Goal: Find specific page/section: Find specific page/section

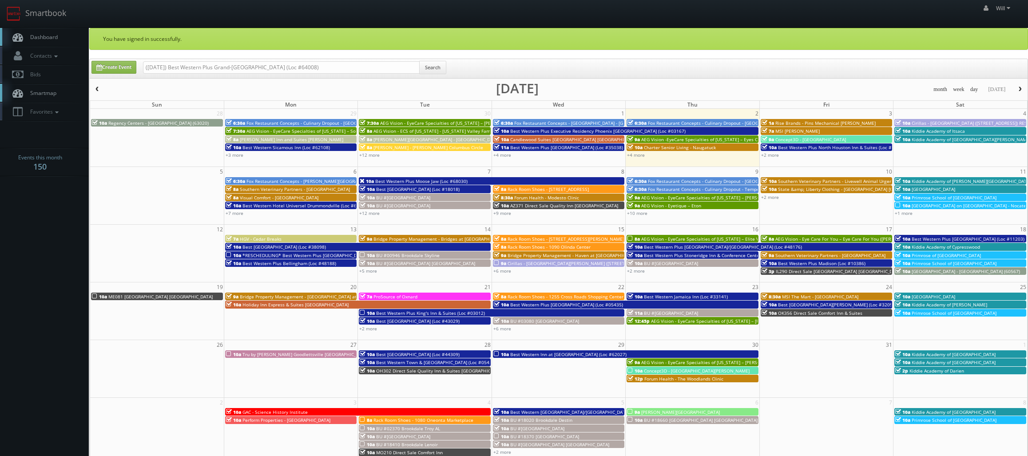
drag, startPoint x: 173, startPoint y: 67, endPoint x: -3, endPoint y: 22, distance: 182.1
click at [0, 22] on html "Smartbook Toggle Side Navigation Toggle Top Navigation Will Will Profile Logout…" at bounding box center [514, 320] width 1028 height 641
type input "Best Western Plus [GEOGRAPHIC_DATA] (Loc #64008)"
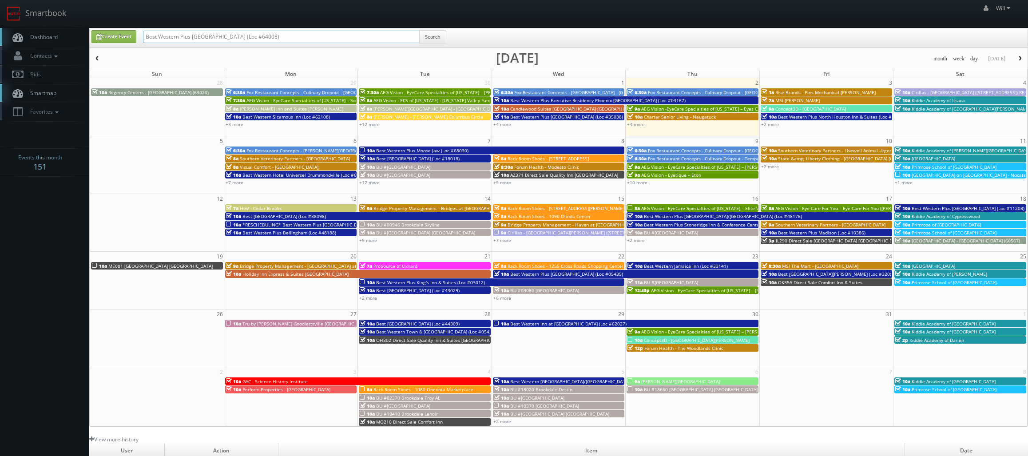
click at [212, 34] on input "Best Western Plus [GEOGRAPHIC_DATA] (Loc #64008)" at bounding box center [281, 37] width 277 height 12
type input "Best Western Plus Grand Sault Hotel & Suites (Loc #64008)"
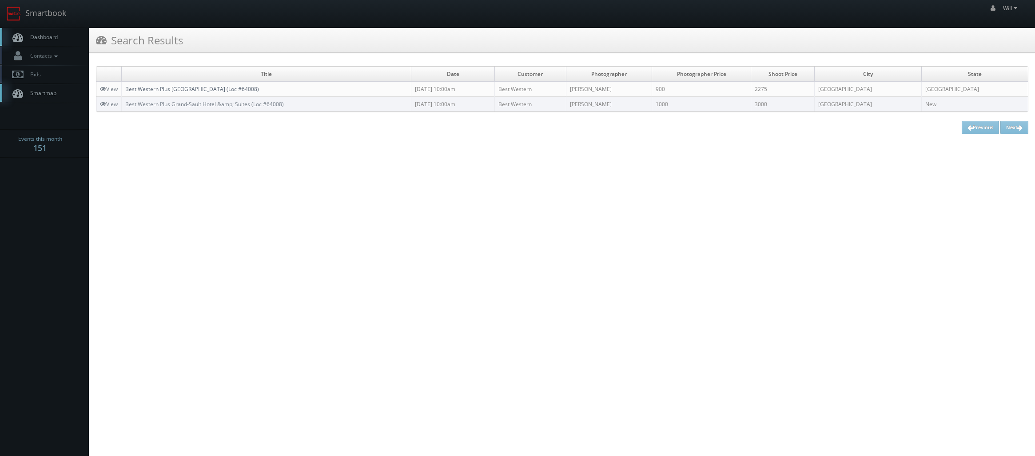
click at [206, 89] on link "Best Western Plus [GEOGRAPHIC_DATA] (Loc #64008)" at bounding box center [192, 89] width 134 height 8
